Goal: Information Seeking & Learning: Check status

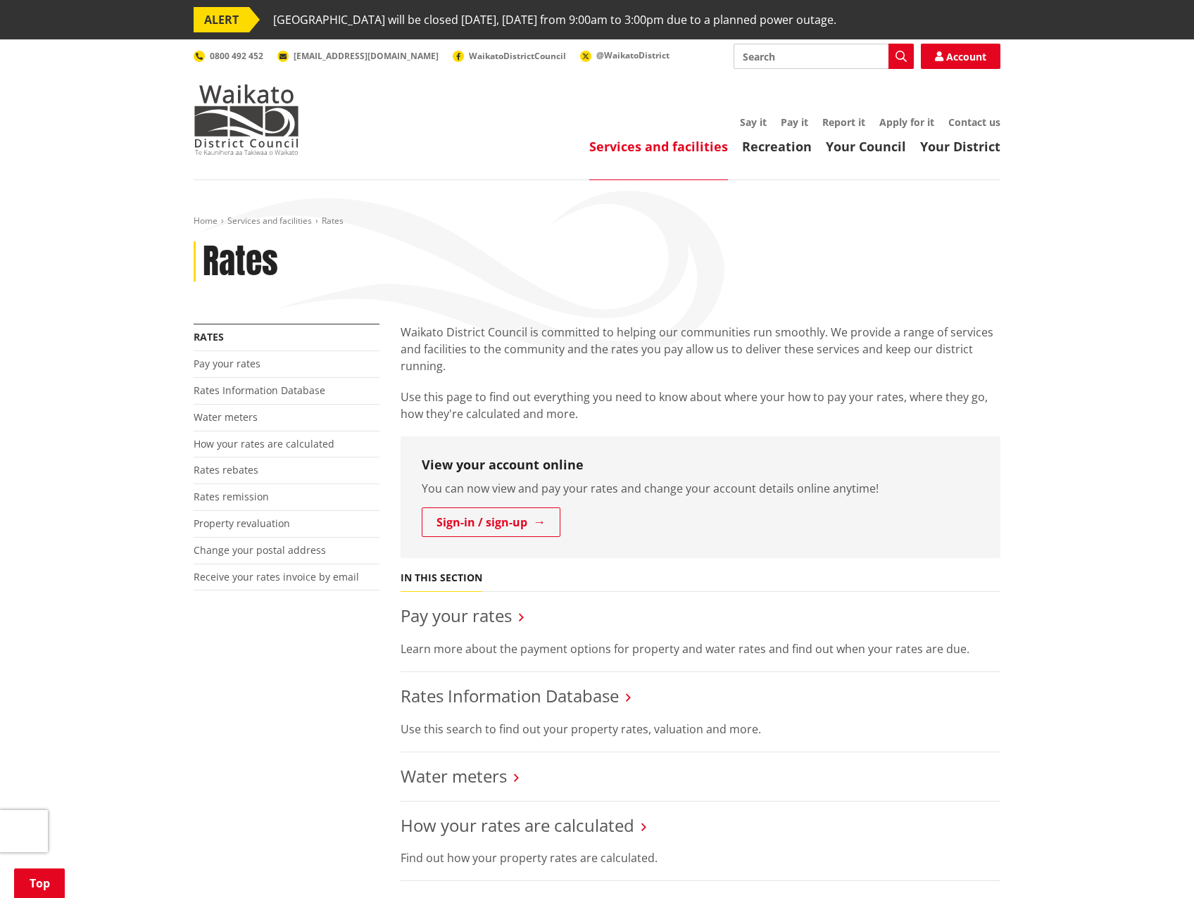
scroll to position [211, 0]
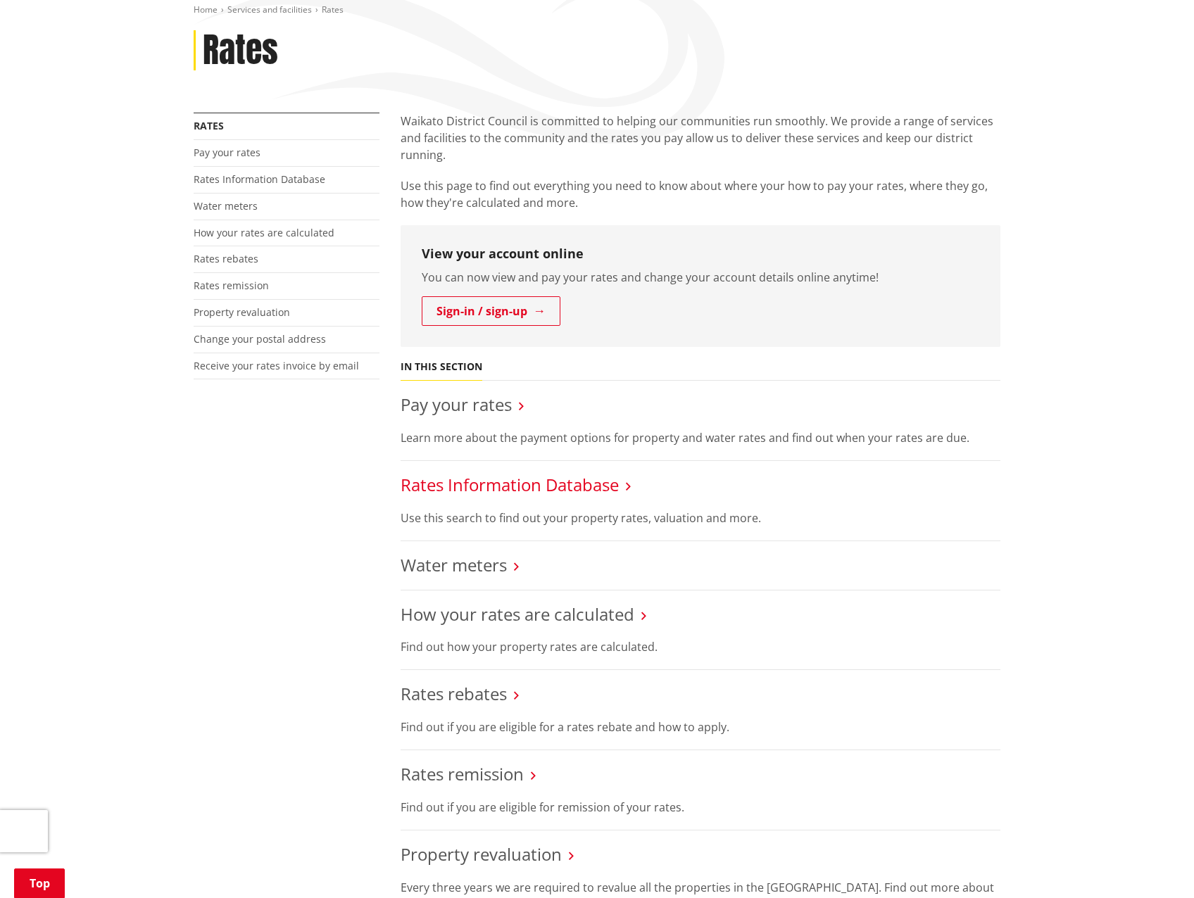
click at [594, 481] on link "Rates Information Database" at bounding box center [510, 484] width 218 height 23
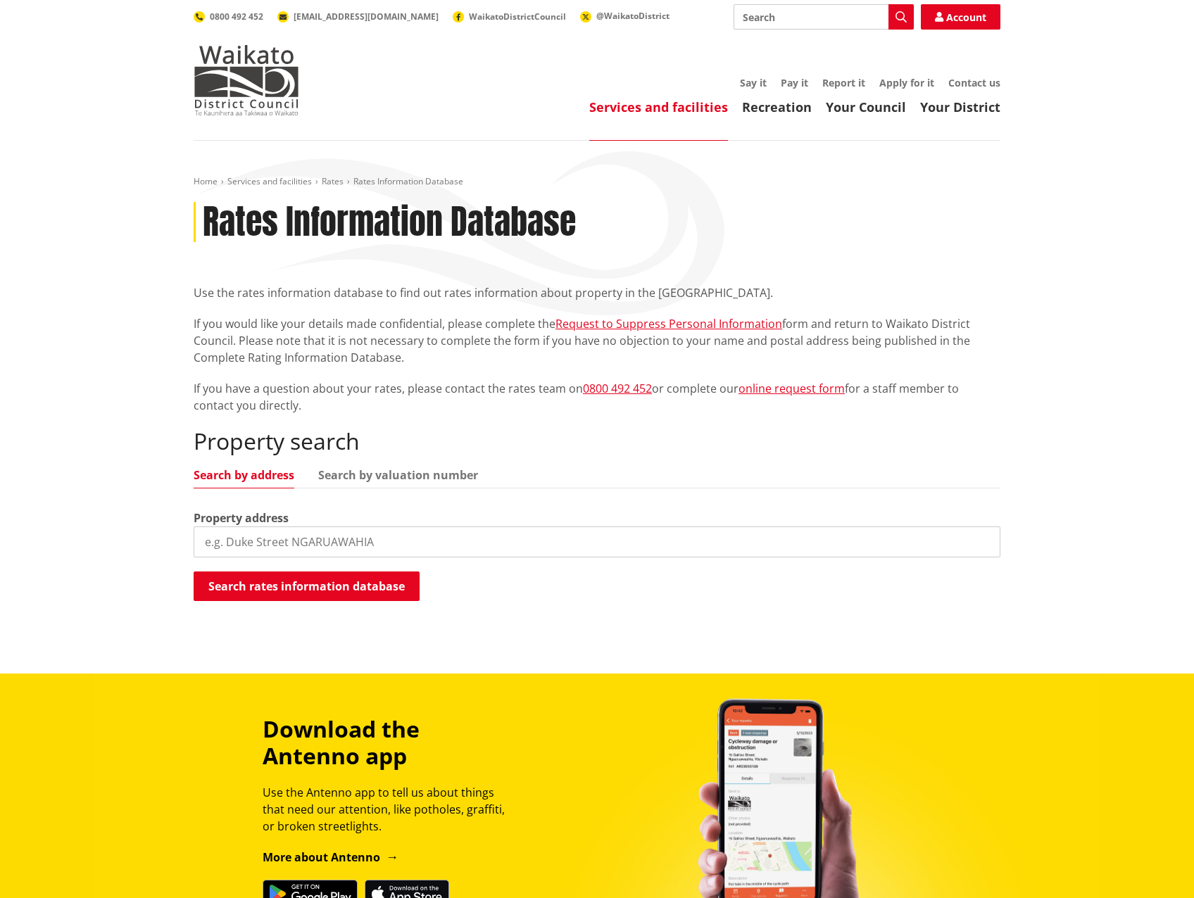
scroll to position [70, 0]
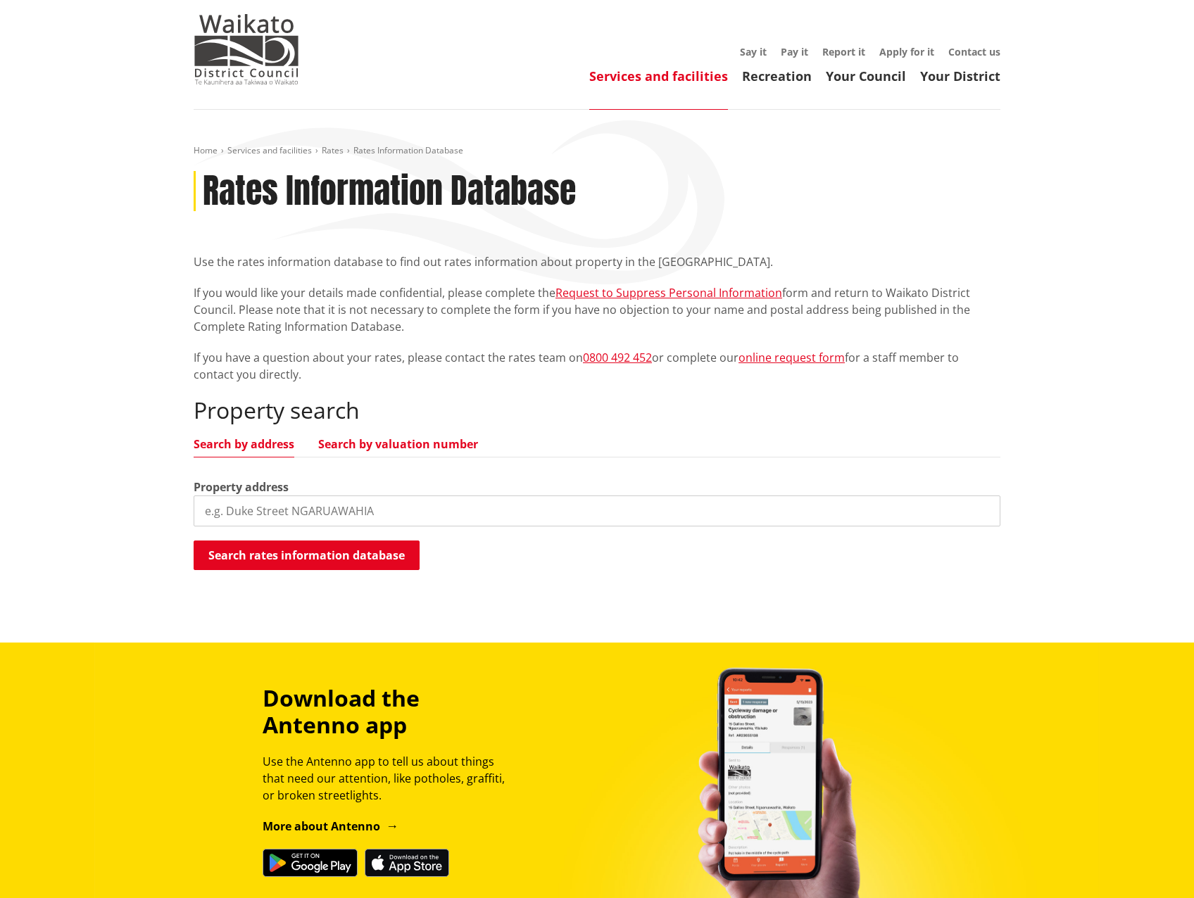
click at [407, 450] on link "Search by valuation number" at bounding box center [398, 444] width 160 height 11
click at [319, 512] on input "search" at bounding box center [597, 511] width 807 height 31
paste input "RTZ1005036"
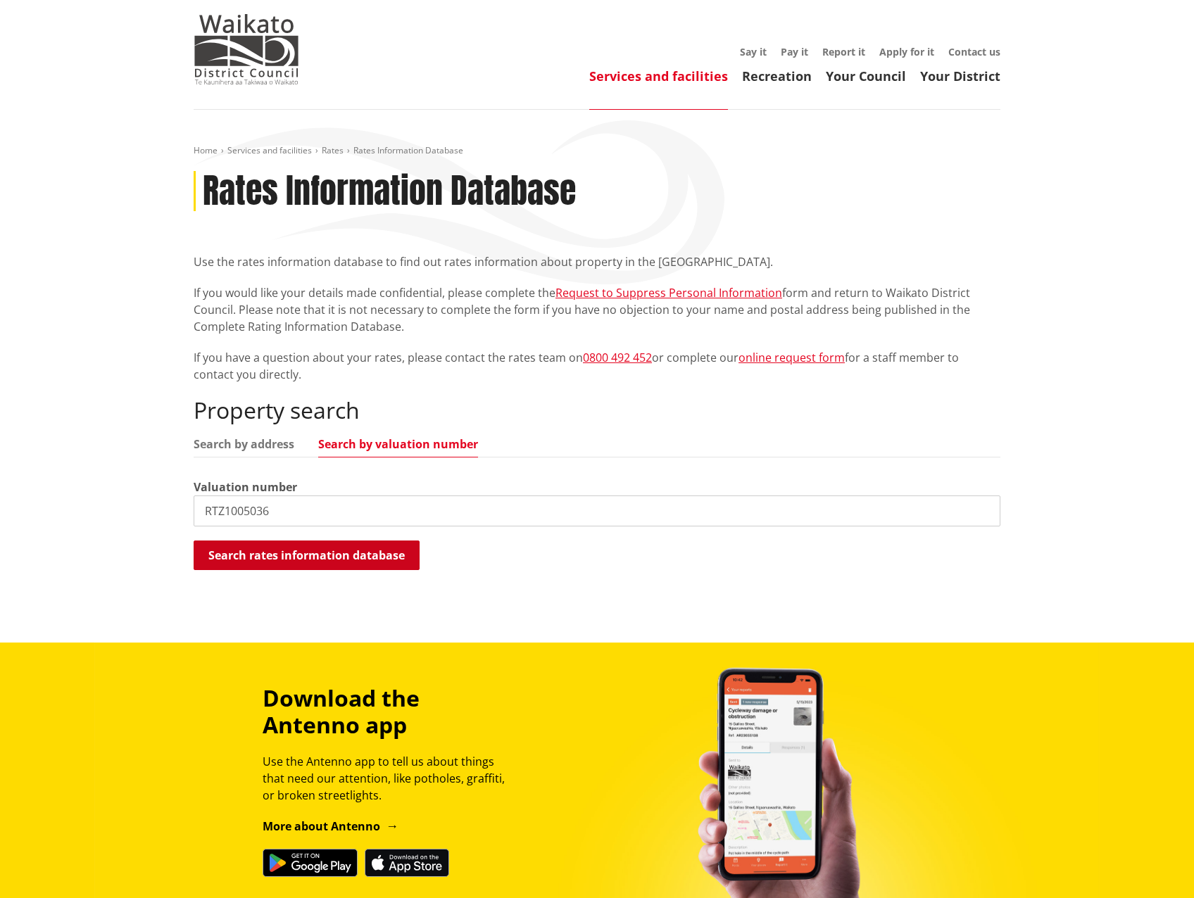
click at [312, 550] on button "Search rates information database" at bounding box center [307, 556] width 226 height 30
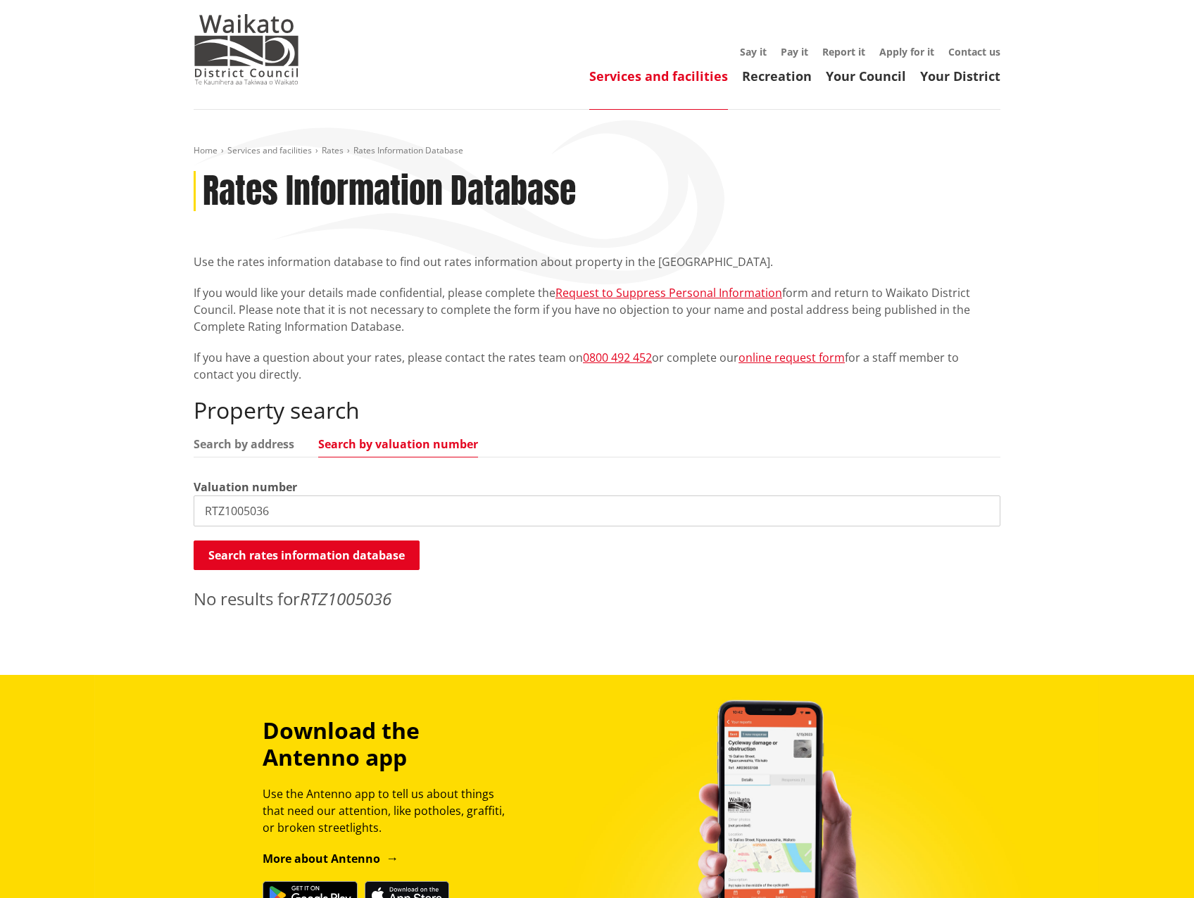
drag, startPoint x: 245, startPoint y: 504, endPoint x: 130, endPoint y: 519, distance: 116.5
click at [130, 520] on div "Home Services and facilities Rates Rates Information Database Rates Information…" at bounding box center [597, 392] width 1194 height 565
paste input "F41FSNNY"
click at [313, 549] on button "Search rates information database" at bounding box center [307, 556] width 226 height 30
drag, startPoint x: 122, startPoint y: 512, endPoint x: 57, endPoint y: 519, distance: 65.1
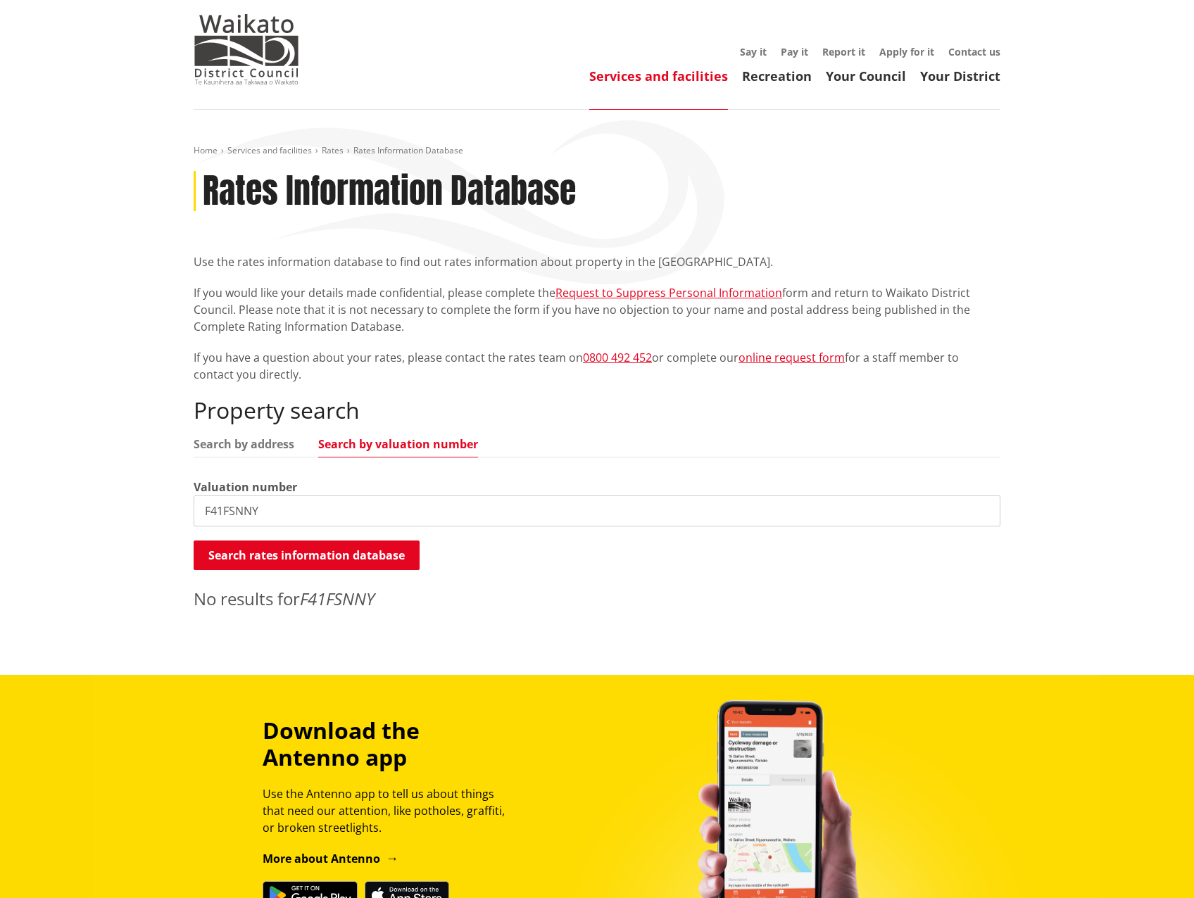
click at [57, 519] on div "Home Services and facilities Rates Rates Information Database Rates Information…" at bounding box center [597, 392] width 1194 height 565
paste input "G35059"
click at [296, 543] on button "Search rates information database" at bounding box center [307, 556] width 226 height 30
drag, startPoint x: 325, startPoint y: 518, endPoint x: -8, endPoint y: 527, distance: 333.8
click at [0, 527] on html "ALERT Ngaaruawaahia Library will be closed tomorrow, Tuesday 9 September from 9…" at bounding box center [597, 613] width 1194 height 1366
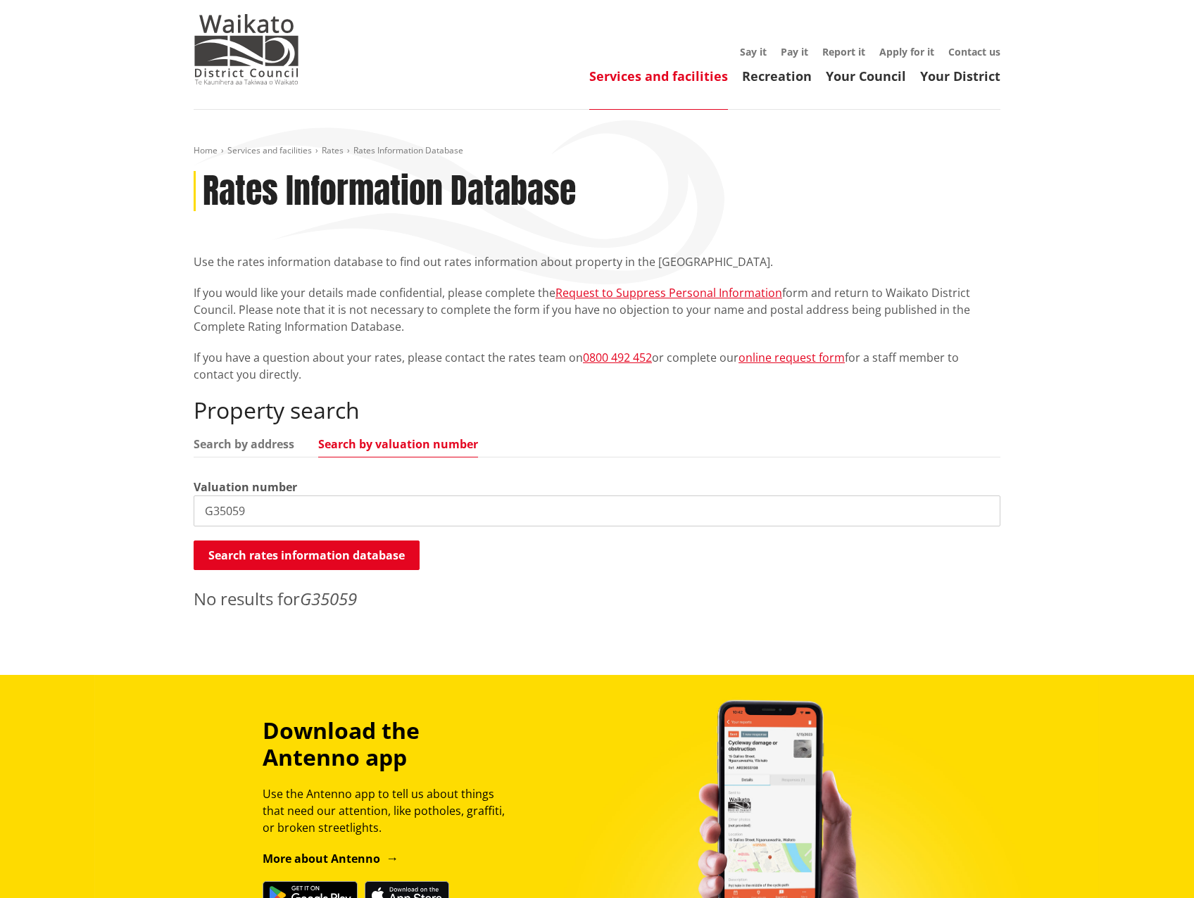
paste input "F29KCD8D"
type input "F29KCD8D"
click at [358, 551] on button "Search rates information database" at bounding box center [307, 556] width 226 height 30
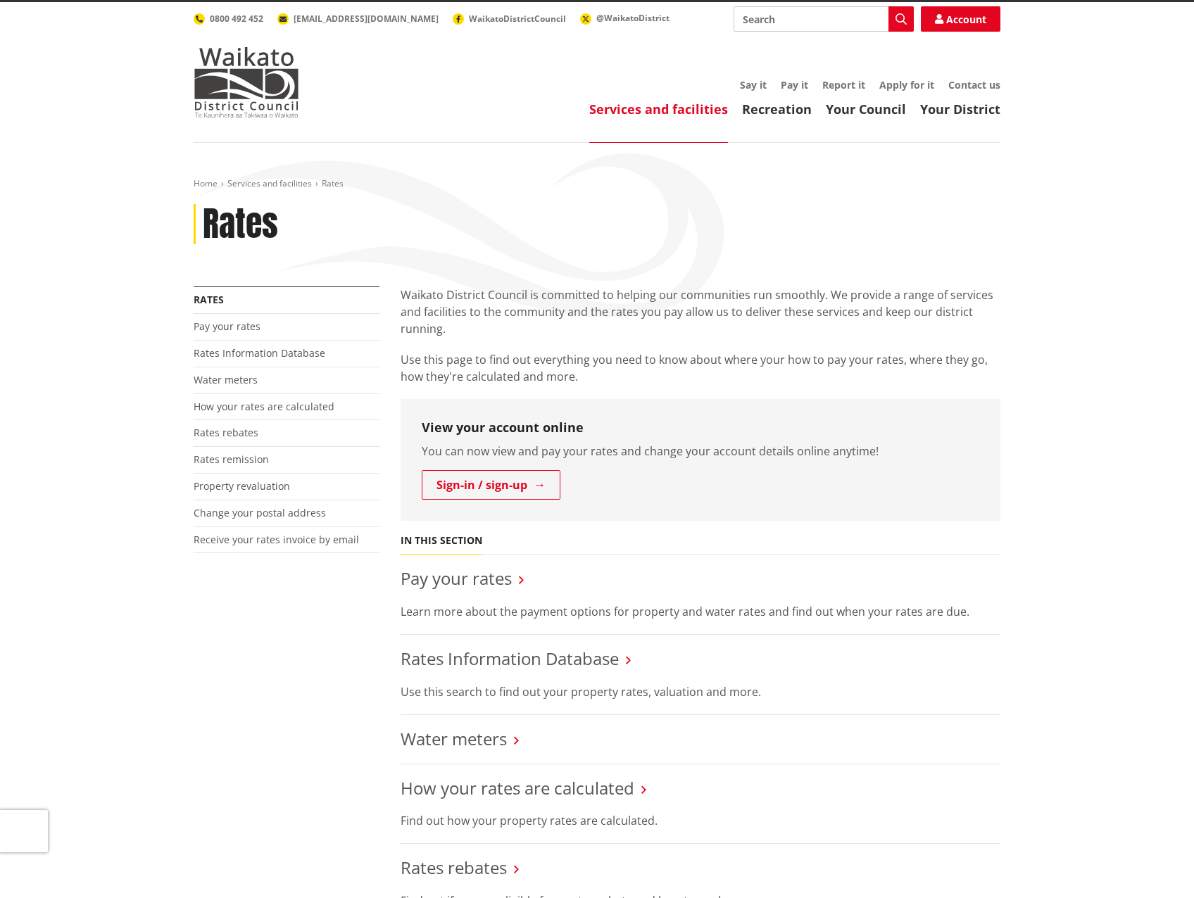
scroll to position [70, 0]
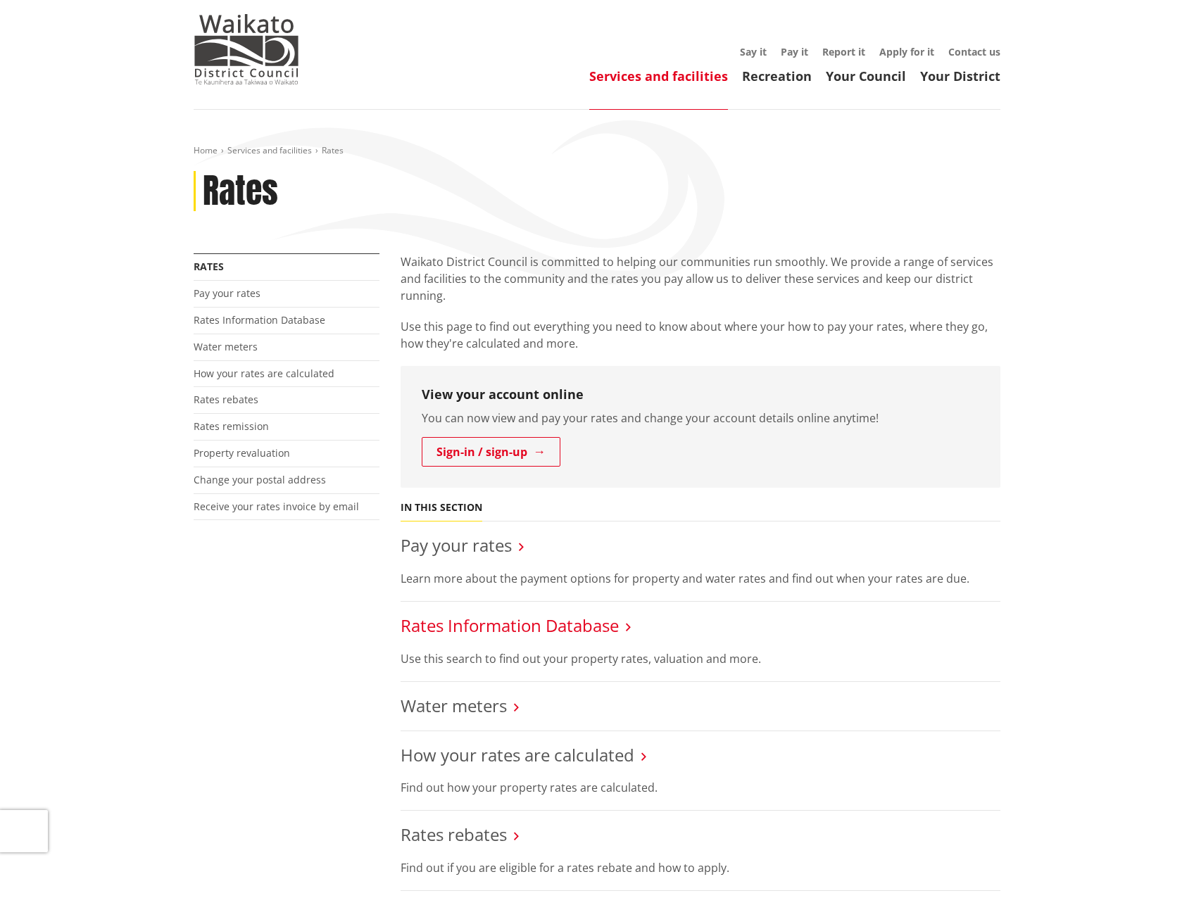
click at [522, 623] on link "Rates Information Database" at bounding box center [510, 625] width 218 height 23
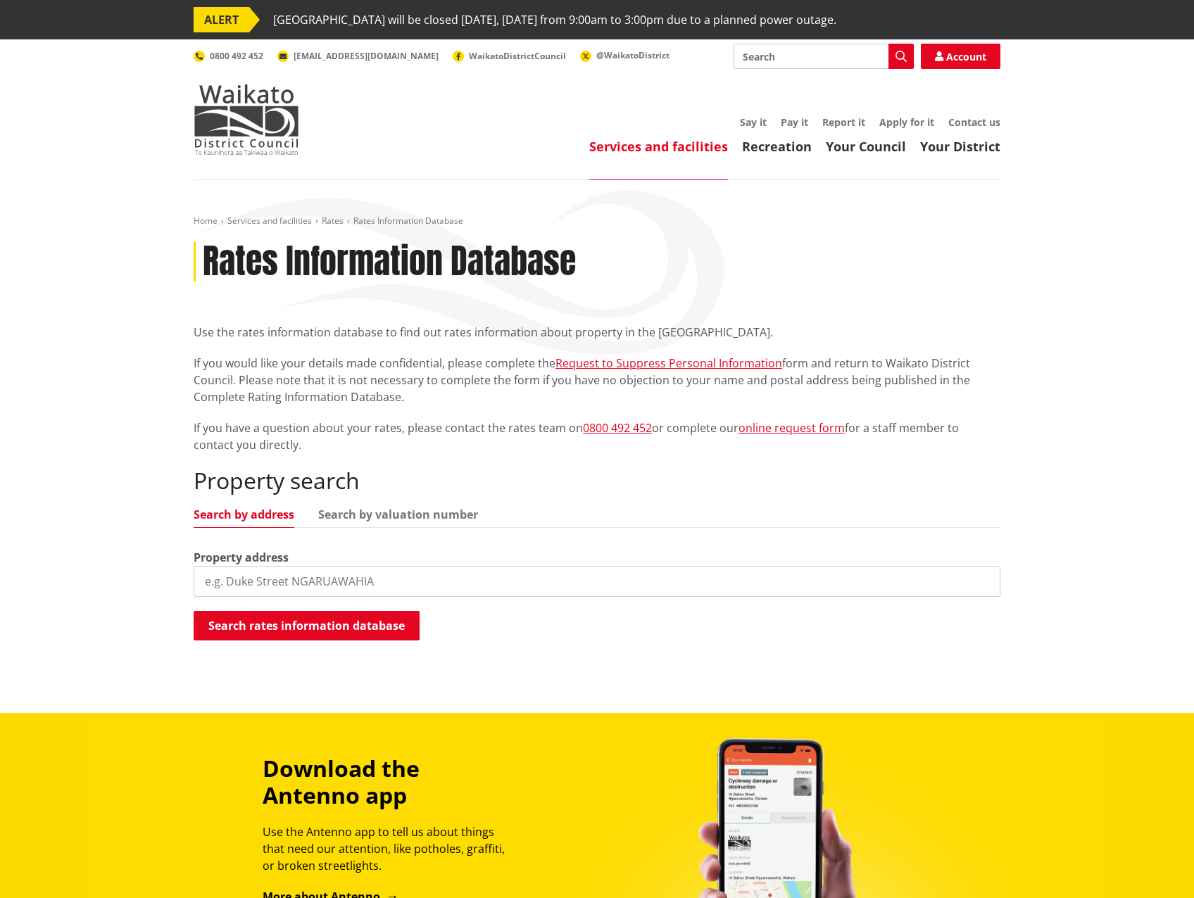
click at [335, 596] on input "search" at bounding box center [597, 581] width 807 height 31
paste input "RTZ1003850"
click at [344, 622] on button "Search rates information database" at bounding box center [307, 626] width 226 height 30
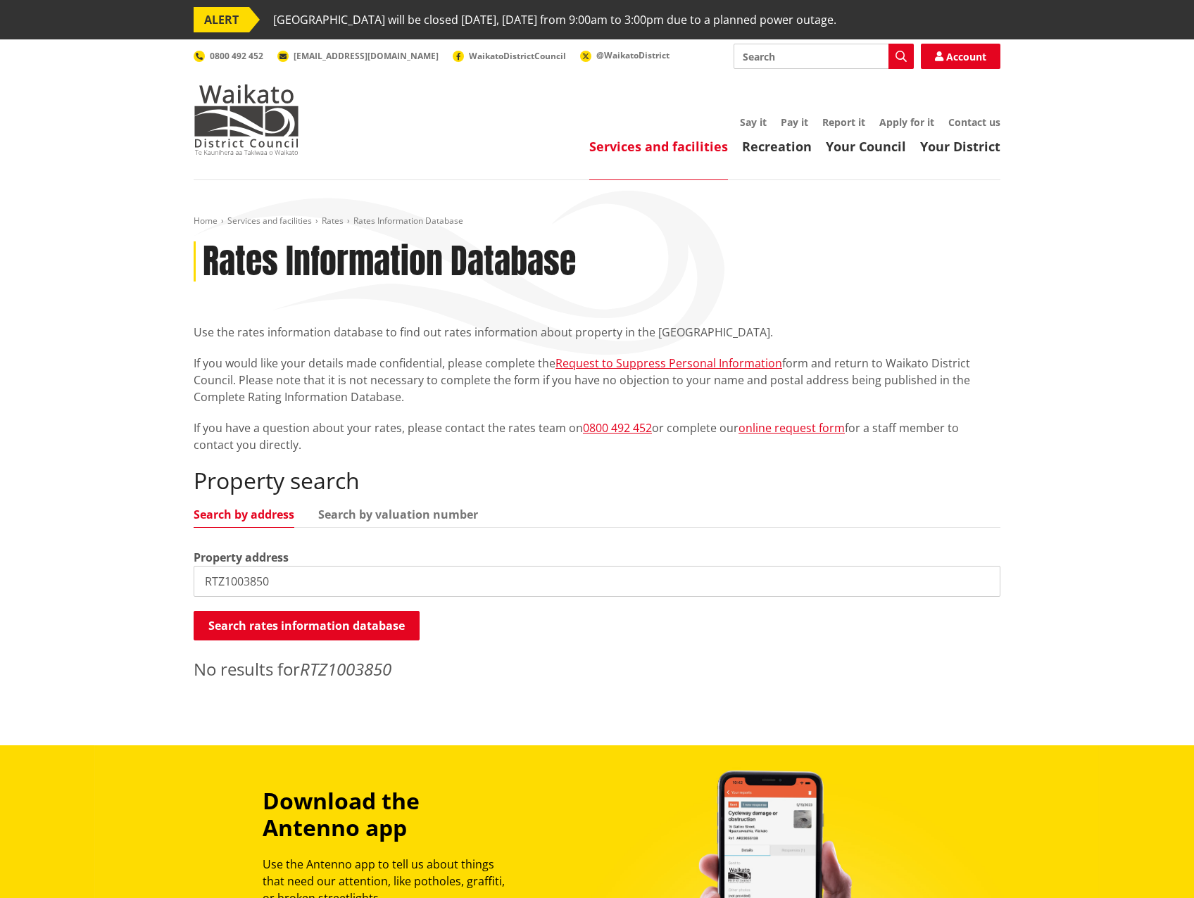
drag, startPoint x: 289, startPoint y: 582, endPoint x: 141, endPoint y: 585, distance: 147.8
click at [141, 585] on div "Home Services and facilities Rates Rates Information Database Rates Information…" at bounding box center [597, 462] width 1194 height 565
paste input "F05LH10K"
click at [359, 621] on button "Search rates information database" at bounding box center [307, 626] width 226 height 30
click at [415, 506] on div "Property search Search by address Search by valuation number Property address F…" at bounding box center [597, 574] width 807 height 214
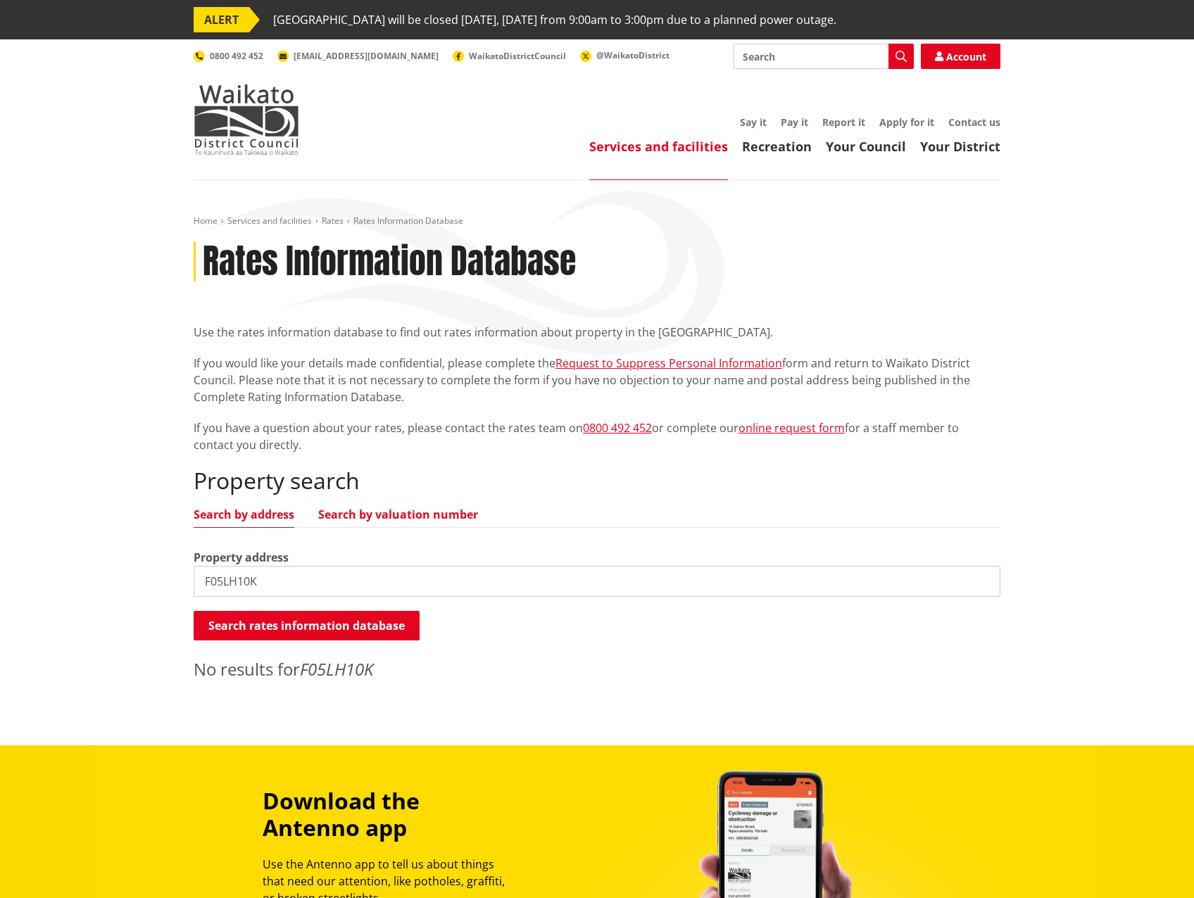
click at [410, 513] on link "Search by valuation number" at bounding box center [398, 514] width 160 height 11
click at [336, 617] on button "Search rates information database" at bounding box center [307, 626] width 226 height 30
click at [305, 577] on input "F05LH10K" at bounding box center [597, 581] width 807 height 31
drag, startPoint x: 143, startPoint y: 581, endPoint x: 110, endPoint y: 583, distance: 33.2
click at [109, 583] on div "Home Services and facilities Rates Rates Information Database Rates Information…" at bounding box center [597, 462] width 1194 height 565
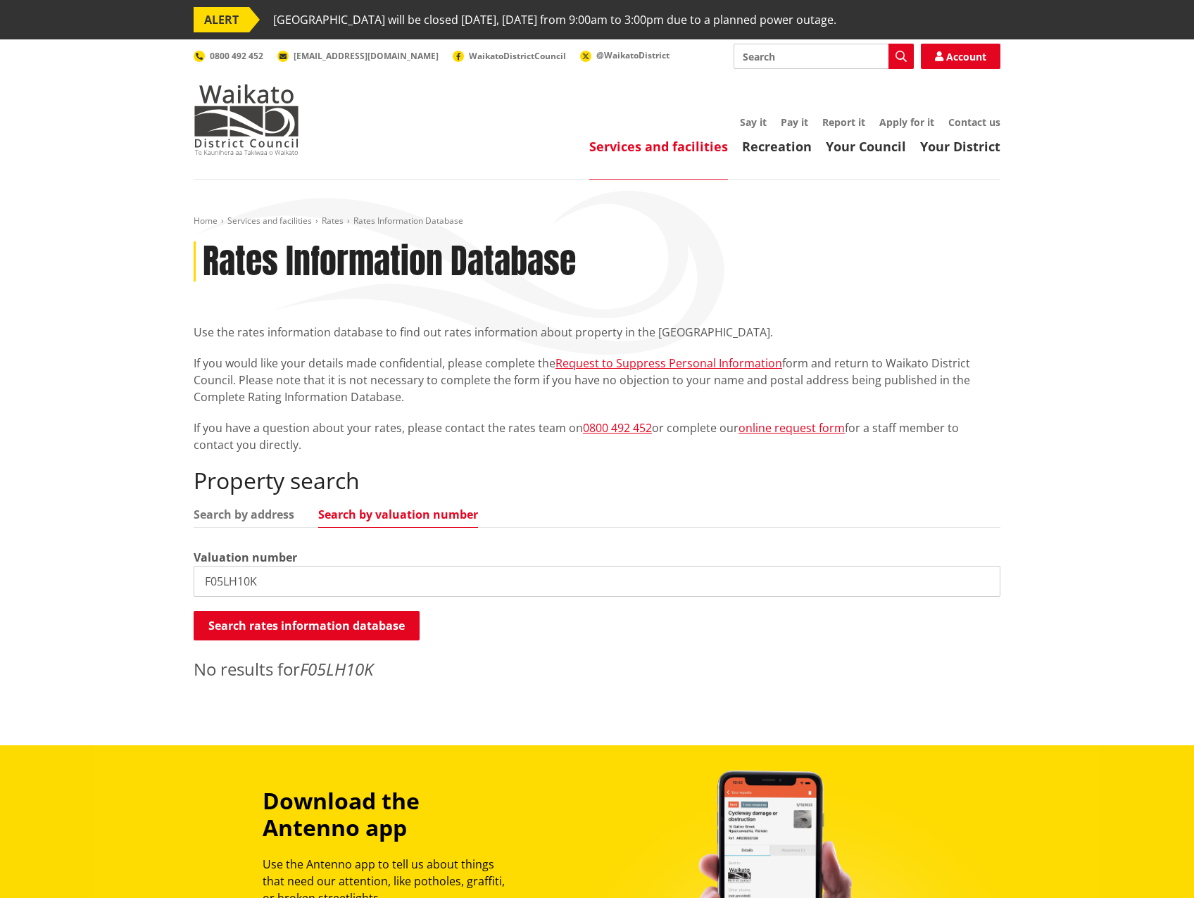
paste input "AI-3247"
click at [318, 625] on button "Search rates information database" at bounding box center [307, 626] width 226 height 30
drag, startPoint x: 324, startPoint y: 579, endPoint x: 49, endPoint y: 584, distance: 275.3
click at [43, 584] on div "Home Services and facilities Rates Rates Information Database Rates Information…" at bounding box center [597, 462] width 1194 height 565
paste input "F00452QM"
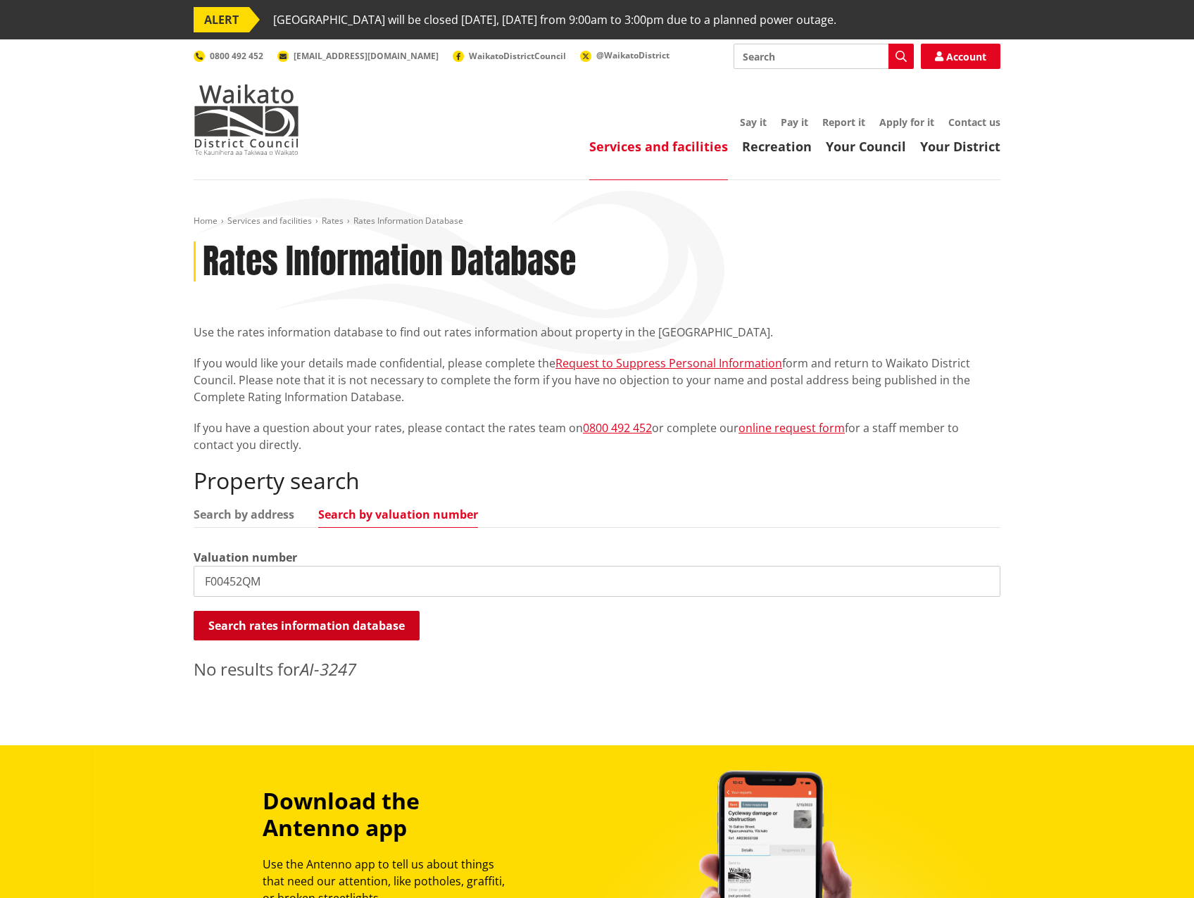
type input "F00452QM"
click at [317, 622] on button "Search rates information database" at bounding box center [307, 626] width 226 height 30
